Goal: Task Accomplishment & Management: Complete application form

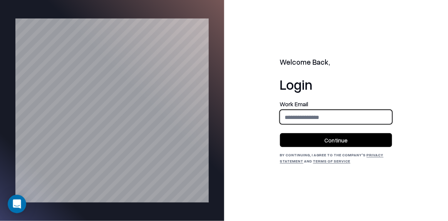
click at [321, 120] on input "email" at bounding box center [335, 117] width 111 height 14
type input "**********"
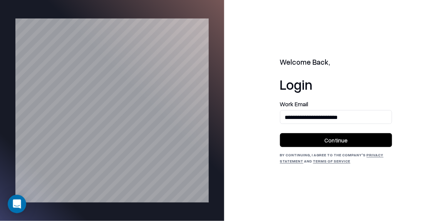
click at [330, 144] on button "Continue" at bounding box center [336, 140] width 112 height 14
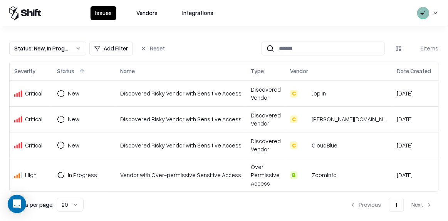
click at [146, 15] on button "Vendors" at bounding box center [147, 13] width 30 height 14
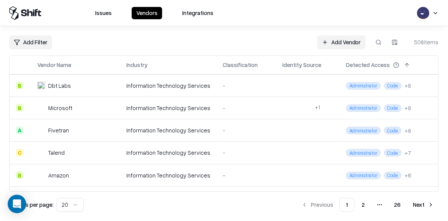
click at [98, 11] on button "Issues" at bounding box center [103, 13] width 26 height 12
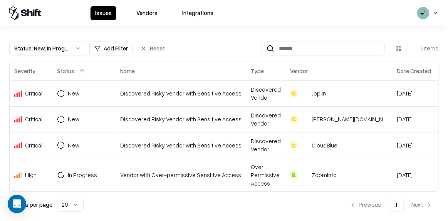
click at [158, 8] on button "Vendors" at bounding box center [147, 13] width 30 height 14
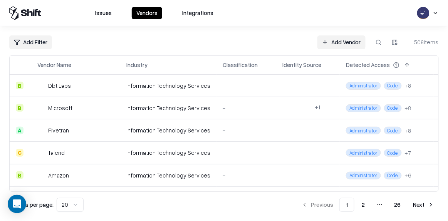
click at [343, 40] on link "Add Vendor" at bounding box center [341, 42] width 48 height 14
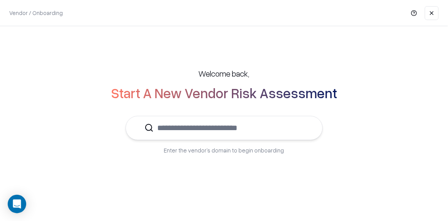
click at [233, 124] on input "text" at bounding box center [229, 127] width 150 height 23
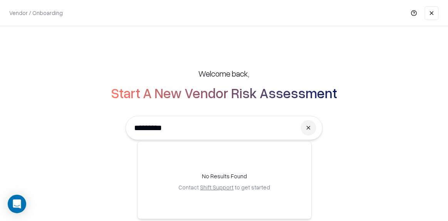
click at [193, 125] on input "*********" at bounding box center [214, 127] width 166 height 23
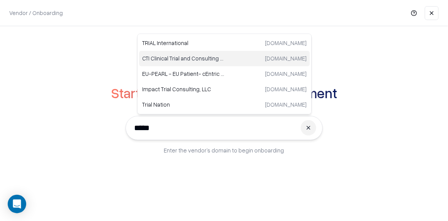
type input "*****"
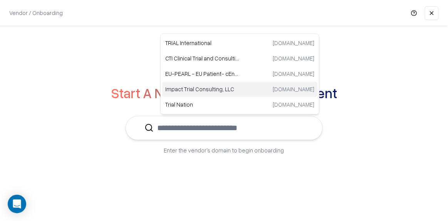
click at [165, 137] on input "text" at bounding box center [229, 127] width 150 height 23
click at [168, 131] on input "text" at bounding box center [229, 127] width 150 height 23
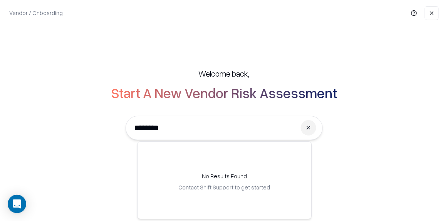
type input "********"
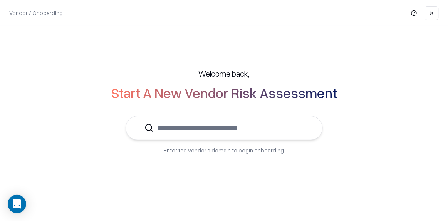
paste input "********"
click at [192, 125] on input "********" at bounding box center [214, 127] width 166 height 23
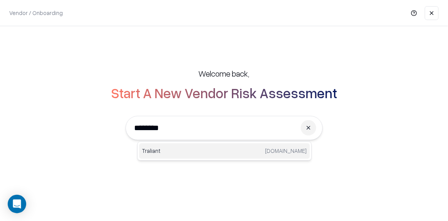
click at [199, 152] on p "Traliant" at bounding box center [183, 151] width 82 height 8
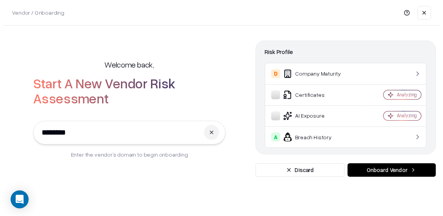
scroll to position [28, 0]
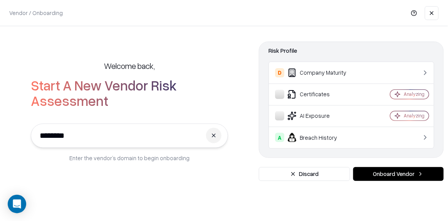
type input "********"
click at [394, 172] on button "Onboard Vendor" at bounding box center [398, 174] width 90 height 14
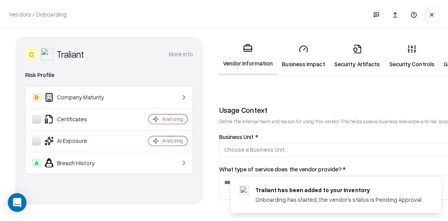
scroll to position [144, 0]
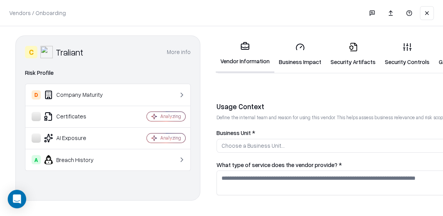
click at [360, 124] on fieldset "Usage Context Define the internal team and reason for using this vendor. This h…" at bounding box center [345, 149] width 259 height 94
click at [340, 134] on label "Business Unit *" at bounding box center [345, 133] width 259 height 6
click at [340, 139] on button "Choose a Business Unit..." at bounding box center [345, 146] width 259 height 14
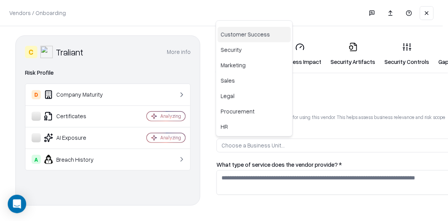
click at [332, 133] on html "**********" at bounding box center [224, 110] width 448 height 221
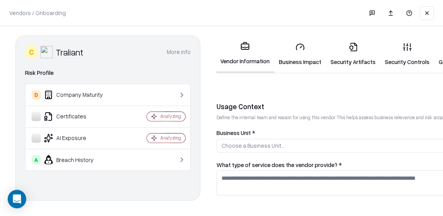
click at [326, 146] on button "Choose a Business Unit..." at bounding box center [345, 146] width 259 height 14
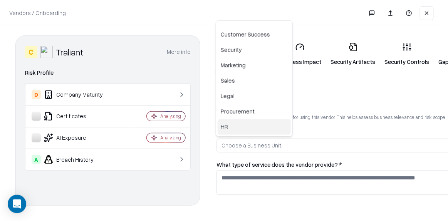
click at [249, 124] on div "HR" at bounding box center [254, 126] width 73 height 15
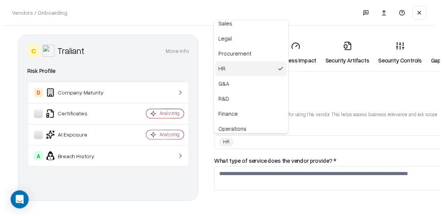
scroll to position [58, 0]
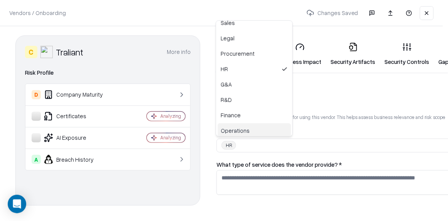
click at [257, 177] on html "**********" at bounding box center [224, 110] width 448 height 221
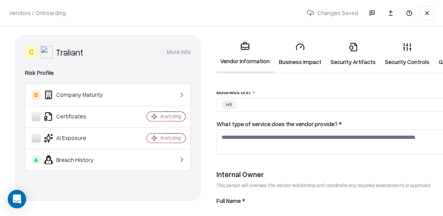
scroll to position [185, 0]
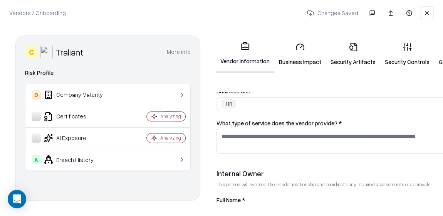
click at [253, 139] on textarea "What type of service does the vendor provide? *" at bounding box center [345, 141] width 259 height 25
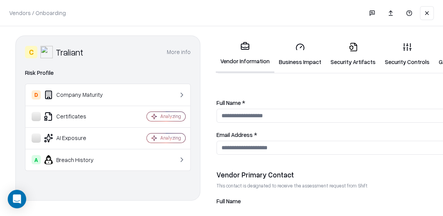
scroll to position [283, 0]
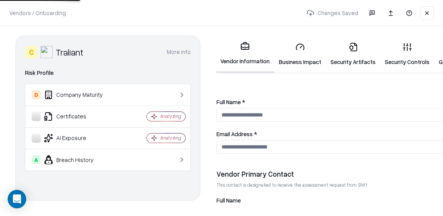
type textarea "********"
click at [248, 112] on input "Full Name *" at bounding box center [345, 115] width 259 height 14
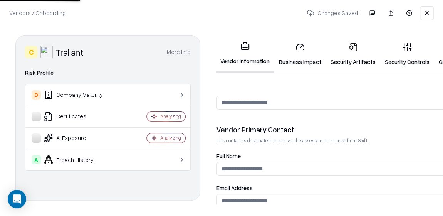
scroll to position [283, 0]
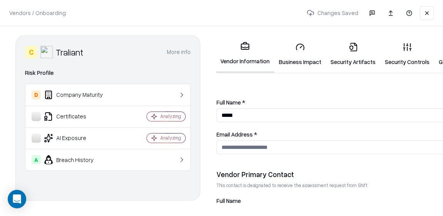
type input "*****"
click at [238, 143] on input "Email Address *" at bounding box center [345, 147] width 259 height 14
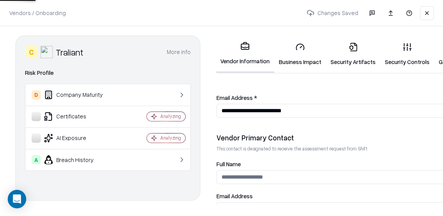
type input "**********"
click at [261, 176] on input "Full Name" at bounding box center [345, 177] width 259 height 14
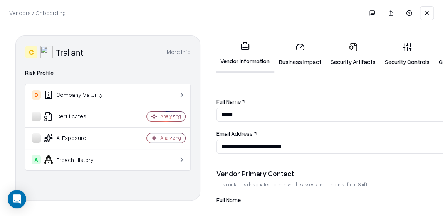
scroll to position [356, 0]
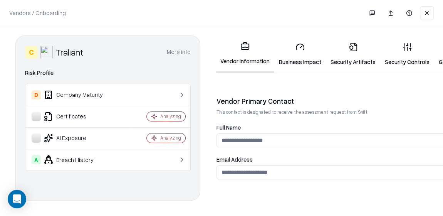
click at [298, 54] on link "Business Impact" at bounding box center [300, 54] width 52 height 36
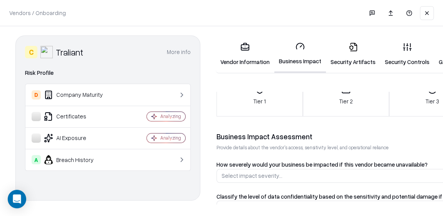
scroll to position [79, 0]
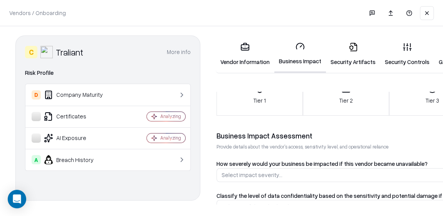
click at [266, 110] on button "Tier 1" at bounding box center [259, 94] width 85 height 42
click at [406, 100] on div "Tier 3" at bounding box center [431, 94] width 85 height 20
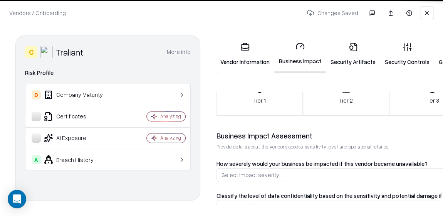
scroll to position [28, 0]
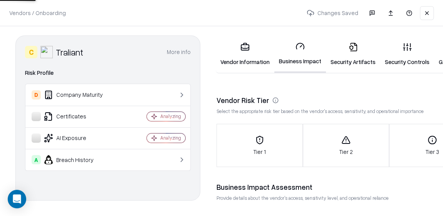
click at [414, 137] on div "Tier 3" at bounding box center [431, 145] width 85 height 20
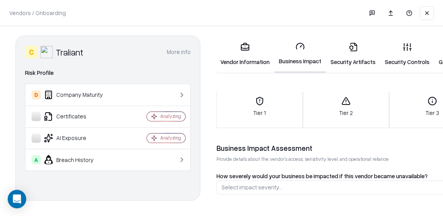
scroll to position [63, 0]
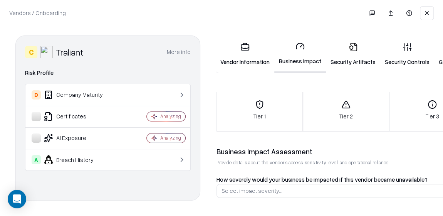
click at [425, 112] on p "Tier 3" at bounding box center [431, 116] width 13 height 8
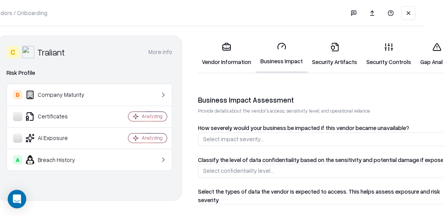
scroll to position [115, 0]
click at [254, 137] on div "Select impact severity..." at bounding box center [233, 138] width 61 height 8
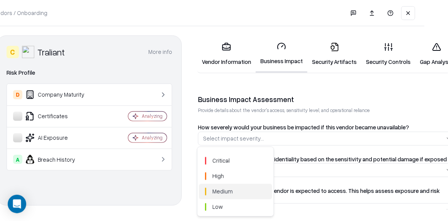
click at [234, 195] on div "Medium" at bounding box center [235, 191] width 73 height 15
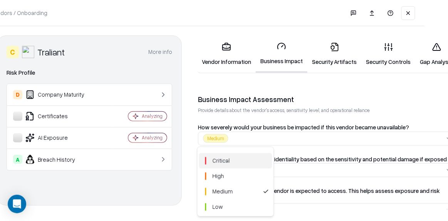
click at [294, 164] on html "Vendors / Onboarding Changes Saved C Traliant More info Domain [DOMAIN_NAME] In…" at bounding box center [206, 110] width 448 height 221
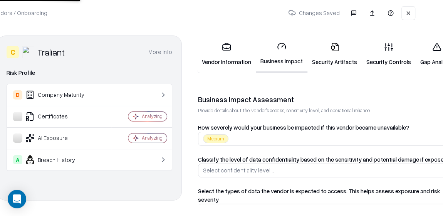
click at [275, 171] on button "Select confidentiality level..." at bounding box center [327, 170] width 259 height 14
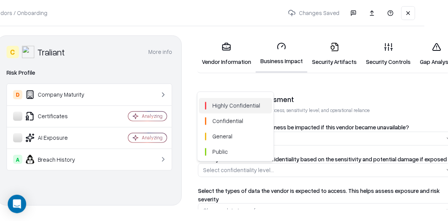
click at [275, 171] on html "Vendors / Onboarding Changes Saved C Traliant More info Domain [DOMAIN_NAME] In…" at bounding box center [206, 110] width 448 height 221
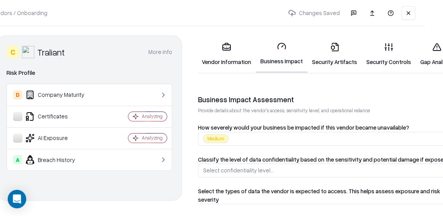
click at [255, 165] on button "Select confidentiality level..." at bounding box center [327, 170] width 259 height 14
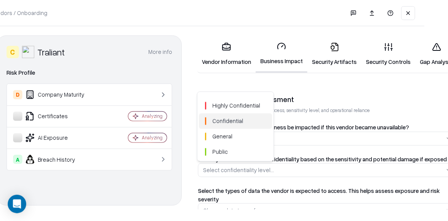
click at [239, 122] on span "Confidential" at bounding box center [228, 121] width 31 height 8
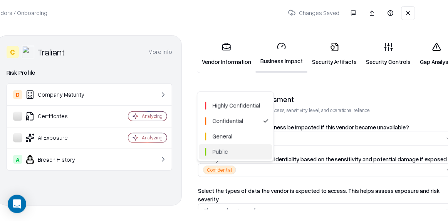
click at [251, 193] on html "Vendors / Onboarding Changes Saved C Traliant More info Domain [DOMAIN_NAME] In…" at bounding box center [206, 110] width 448 height 221
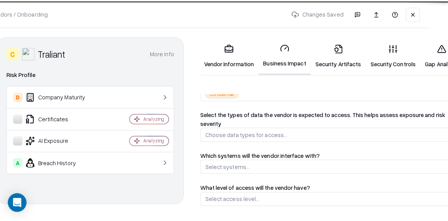
scroll to position [194, 0]
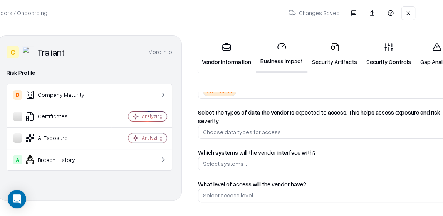
click at [251, 132] on div "Choose data types for access..." at bounding box center [243, 132] width 81 height 8
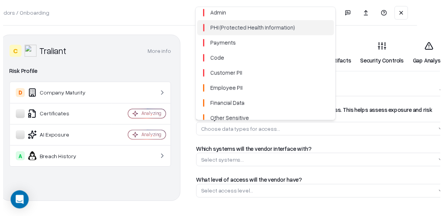
scroll to position [30, 0]
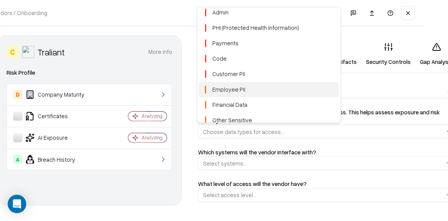
click at [235, 86] on span "Employee PII" at bounding box center [229, 89] width 33 height 8
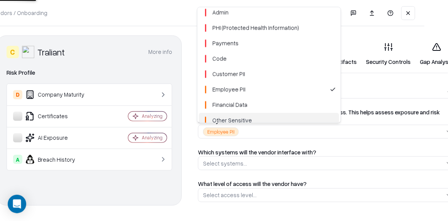
click at [249, 162] on html "Vendors / Onboarding Changes Saved C Traliant More info Domain [DOMAIN_NAME] In…" at bounding box center [206, 110] width 448 height 221
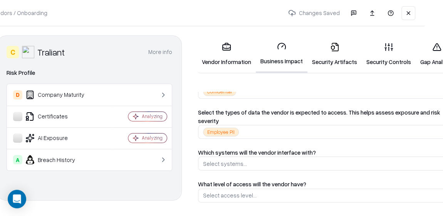
click at [229, 163] on div "Select systems..." at bounding box center [225, 163] width 44 height 8
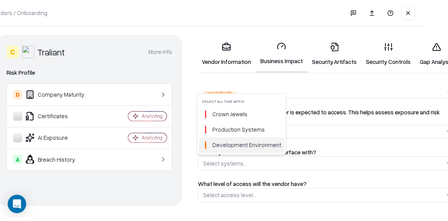
click at [225, 166] on html "Vendors / Onboarding Changes Saved C Traliant More info Domain [DOMAIN_NAME] In…" at bounding box center [206, 110] width 448 height 221
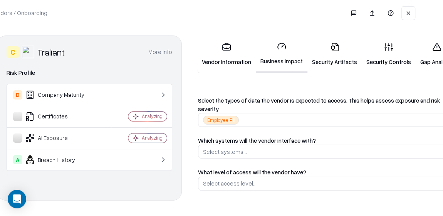
scroll to position [217, 0]
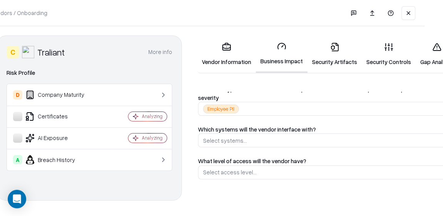
click at [228, 135] on button "Select systems..." at bounding box center [327, 140] width 259 height 14
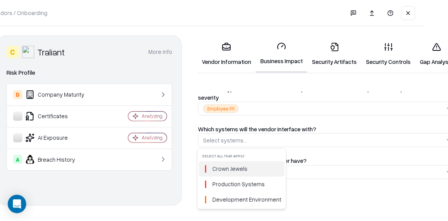
click at [228, 141] on html "Vendors / Onboarding Changes Saved C Traliant More info Domain [DOMAIN_NAME] In…" at bounding box center [206, 110] width 448 height 221
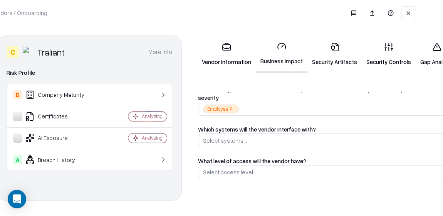
click at [228, 141] on div "Select systems..." at bounding box center [225, 140] width 44 height 8
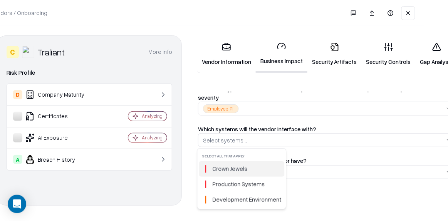
click at [236, 142] on html "Vendors / Onboarding Changes Saved C Traliant More info Domain [DOMAIN_NAME] In…" at bounding box center [206, 110] width 448 height 221
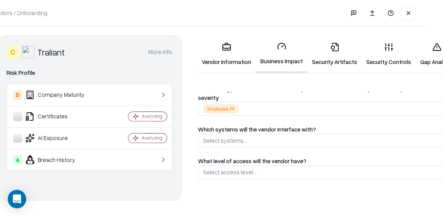
click at [231, 139] on div "Select systems..." at bounding box center [225, 140] width 44 height 8
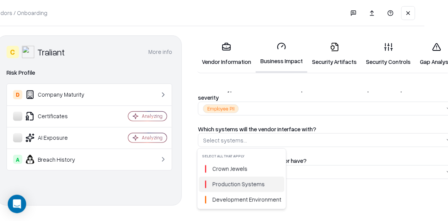
click at [228, 186] on span "Production Systems" at bounding box center [239, 184] width 52 height 8
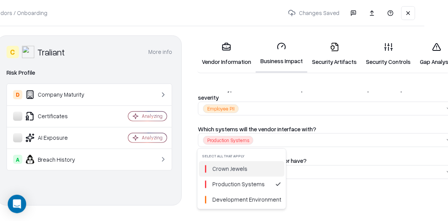
click at [308, 185] on html "Vendors / Onboarding Changes Saved C Traliant More info Domain [DOMAIN_NAME] In…" at bounding box center [206, 110] width 448 height 221
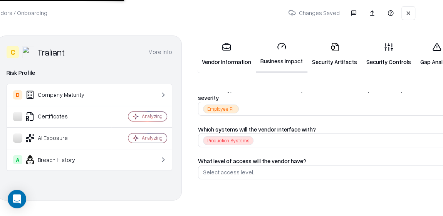
scroll to position [5, 18]
click at [287, 165] on button "Select access level..." at bounding box center [327, 172] width 259 height 14
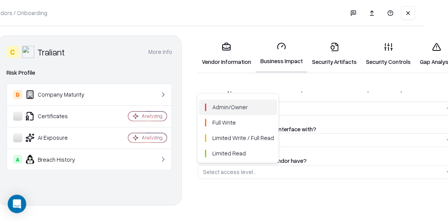
click at [231, 109] on span "Admin/Owner" at bounding box center [230, 107] width 35 height 8
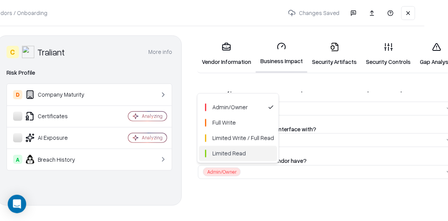
click at [243, 204] on html "Vendors / Onboarding Changes Saved C Traliant More info Domain [DOMAIN_NAME] In…" at bounding box center [206, 110] width 448 height 221
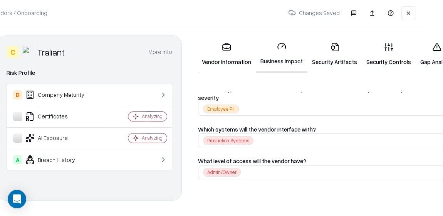
scroll to position [5, 18]
click at [283, 133] on button "Production Systems" at bounding box center [327, 140] width 259 height 14
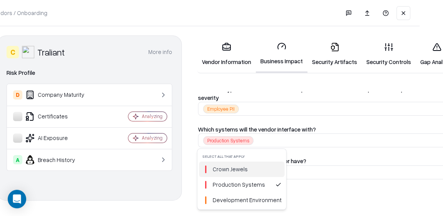
scroll to position [0, 18]
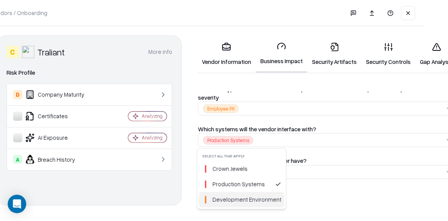
click at [245, 200] on span "Development Environment" at bounding box center [247, 200] width 69 height 8
click at [314, 196] on html "Vendors / Onboarding Changes Saved C Traliant More info Domain [DOMAIN_NAME] In…" at bounding box center [206, 110] width 448 height 221
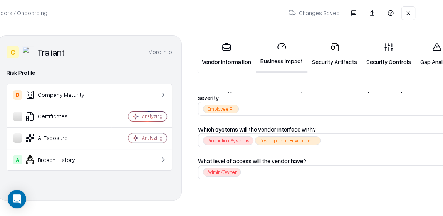
scroll to position [5, 18]
click at [320, 52] on link "Security Artifacts" at bounding box center [334, 54] width 54 height 36
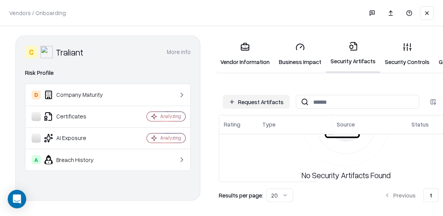
scroll to position [5, 27]
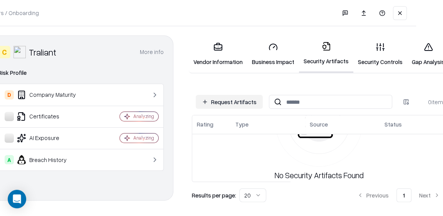
click at [369, 56] on link "Security Controls" at bounding box center [380, 54] width 54 height 36
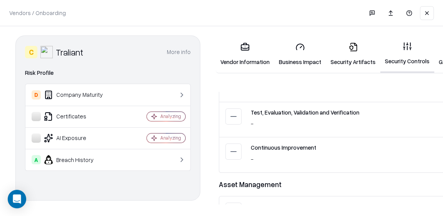
click at [291, 53] on link "Business Impact" at bounding box center [300, 54] width 52 height 36
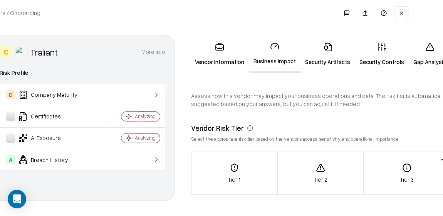
scroll to position [1, 25]
click at [427, 44] on link "Gap Analysis" at bounding box center [429, 54] width 42 height 36
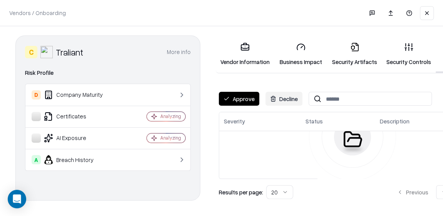
click at [37, 15] on p "Vendors / Onboarding" at bounding box center [37, 13] width 57 height 8
click at [426, 14] on button at bounding box center [427, 13] width 14 height 14
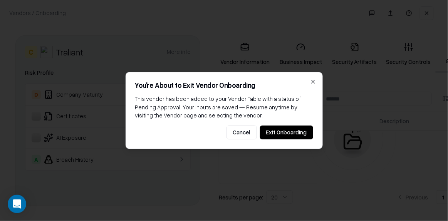
click at [246, 134] on button "Cancel" at bounding box center [241, 133] width 30 height 14
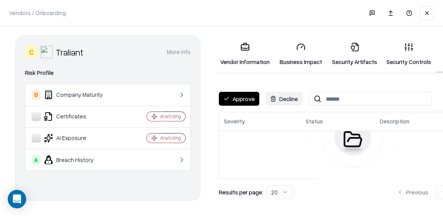
click at [285, 57] on link "Business Impact" at bounding box center [300, 54] width 53 height 36
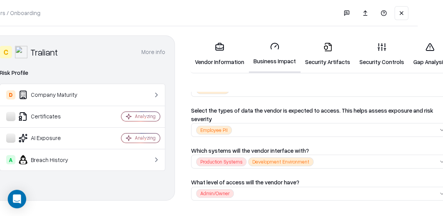
scroll to position [217, 0]
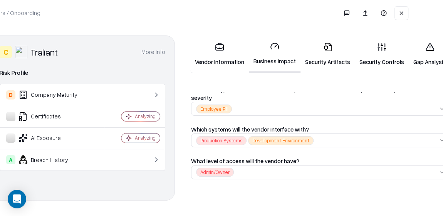
click at [419, 59] on link "Gap Analysis" at bounding box center [429, 54] width 42 height 36
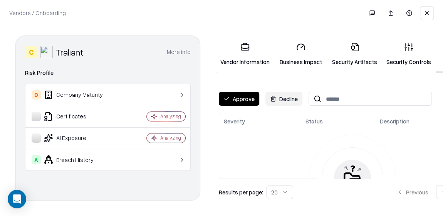
click at [77, 49] on div "Traliant" at bounding box center [69, 52] width 27 height 12
click at [60, 39] on div "C Traliant More info Domain [DOMAIN_NAME] Industry e-learning Description Trali…" at bounding box center [107, 117] width 185 height 165
click at [72, 55] on div "Traliant" at bounding box center [69, 52] width 27 height 12
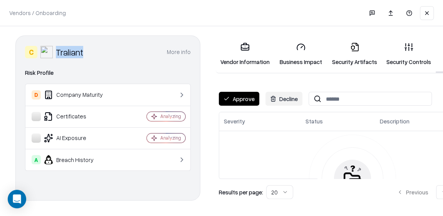
click at [72, 55] on div "Traliant" at bounding box center [69, 52] width 27 height 12
click at [21, 13] on p "Vendors / Onboarding" at bounding box center [37, 13] width 57 height 8
click at [422, 13] on button at bounding box center [427, 13] width 14 height 14
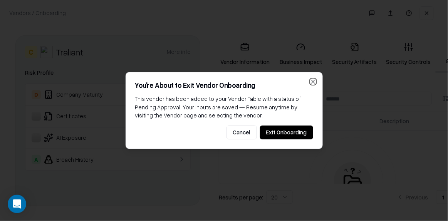
click at [315, 79] on icon "button" at bounding box center [313, 82] width 6 height 6
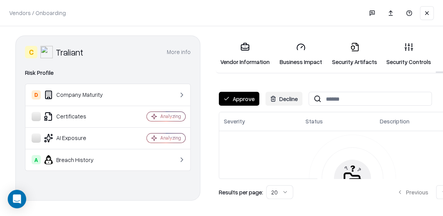
click at [427, 10] on button at bounding box center [427, 13] width 14 height 14
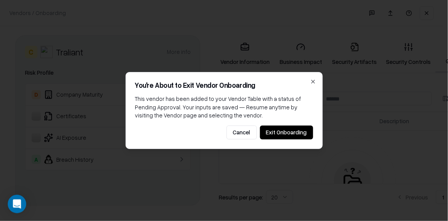
click at [275, 133] on button "Exit Onboarding" at bounding box center [286, 133] width 53 height 14
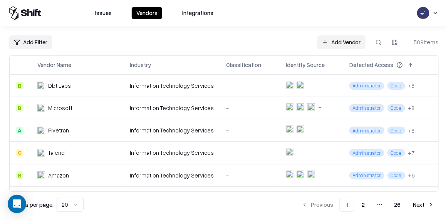
click at [109, 16] on button "Issues" at bounding box center [103, 13] width 26 height 12
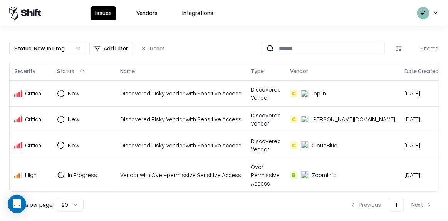
click at [149, 11] on button "Vendors" at bounding box center [147, 13] width 30 height 14
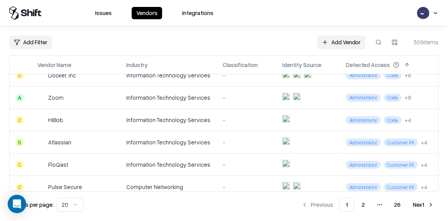
scroll to position [335, 0]
